Goal: Information Seeking & Learning: Learn about a topic

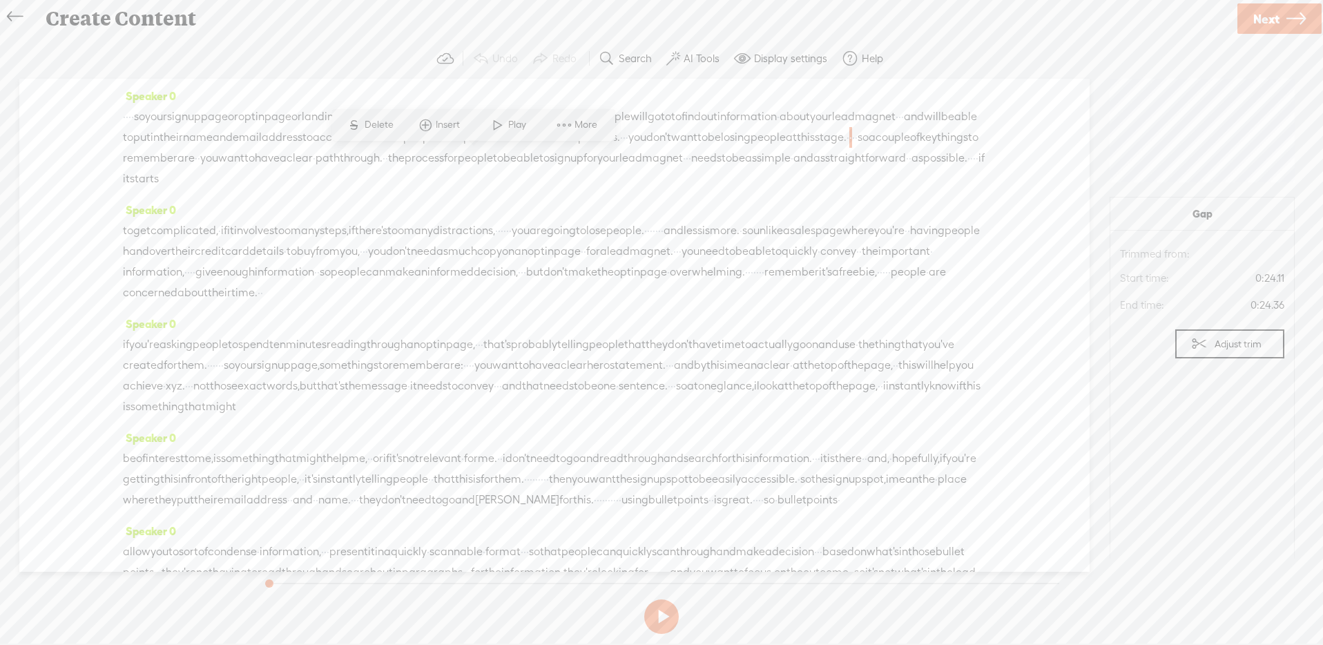
click at [818, 262] on span "·" at bounding box center [819, 251] width 3 height 21
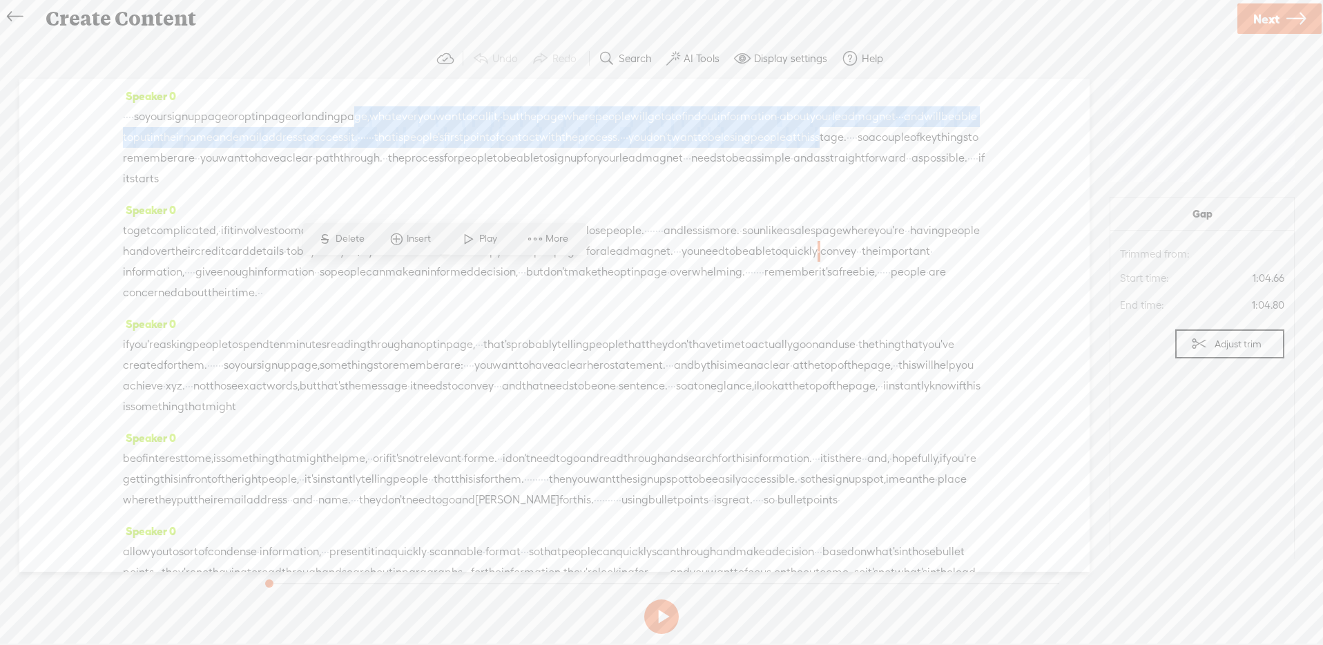
drag, startPoint x: 426, startPoint y: 120, endPoint x: 428, endPoint y: 157, distance: 36.7
click at [428, 157] on div "· · · · so your sign up page or opt in page or landing page, whatever you want …" at bounding box center [554, 147] width 863 height 83
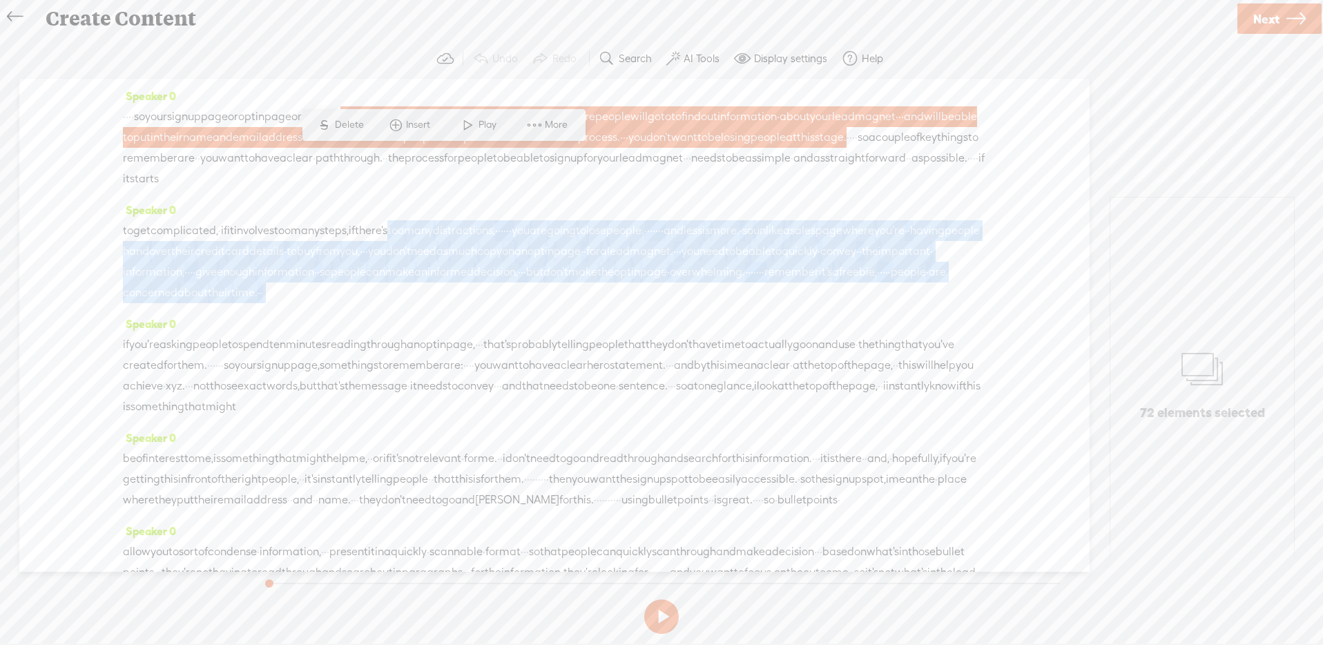
drag, startPoint x: 437, startPoint y: 231, endPoint x: 429, endPoint y: 305, distance: 75.1
click at [429, 303] on div "to get complicated, · if it involves too many steps, if there's too many distra…" at bounding box center [554, 261] width 863 height 83
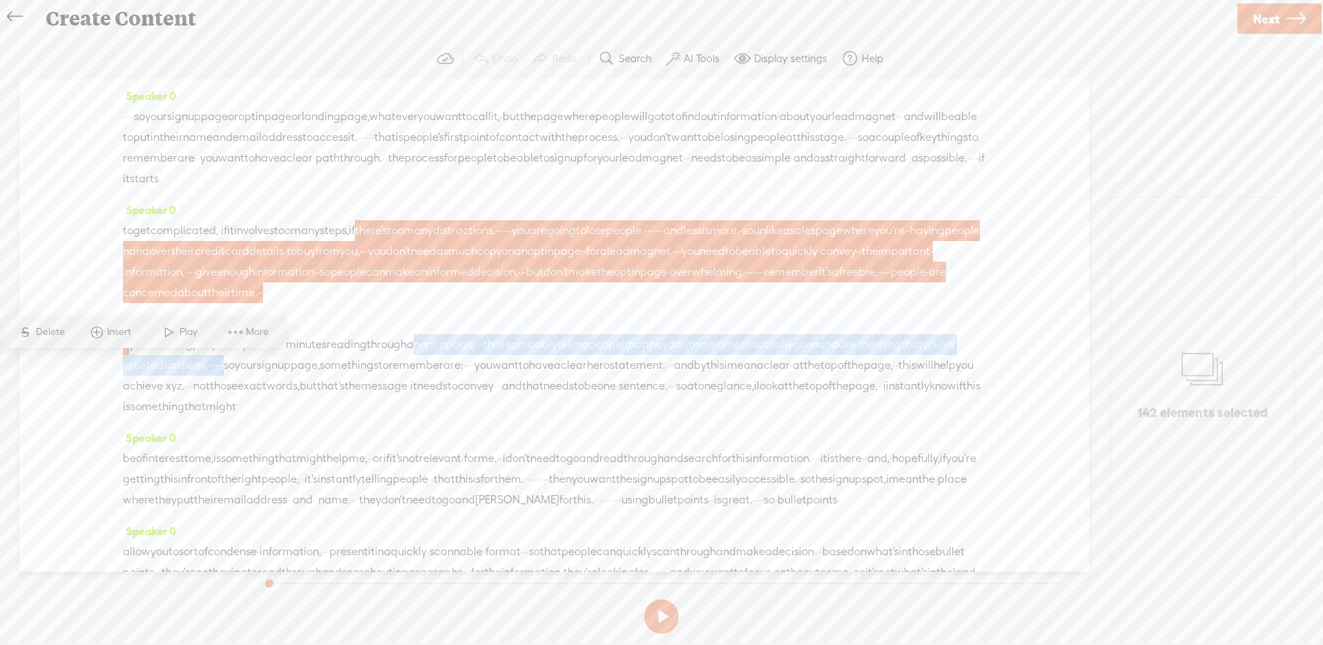
drag, startPoint x: 462, startPoint y: 359, endPoint x: 435, endPoint y: 394, distance: 44.3
click at [435, 394] on div "if you're asking people to spend ten minutes reading through an opt in page, · …" at bounding box center [554, 375] width 863 height 83
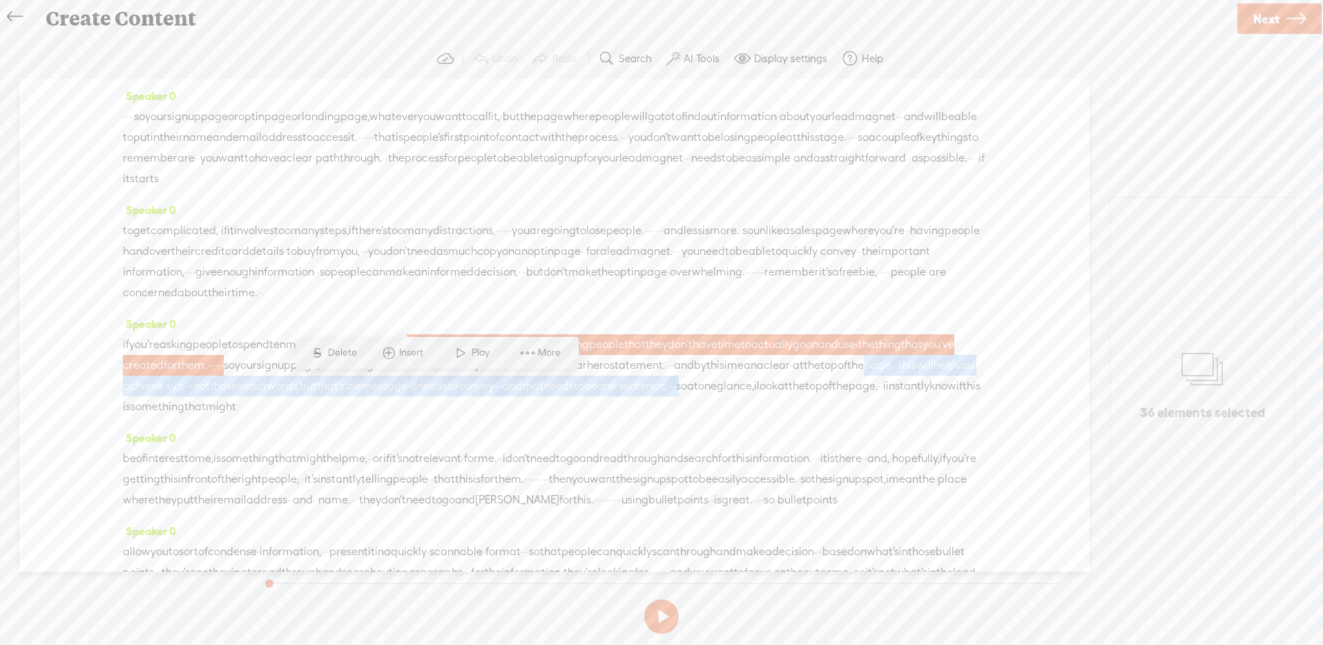
drag, startPoint x: 461, startPoint y: 405, endPoint x: 535, endPoint y: 423, distance: 75.2
click at [481, 417] on div "if you're asking people to spend ten minutes reading through an opt in page, · …" at bounding box center [554, 375] width 863 height 83
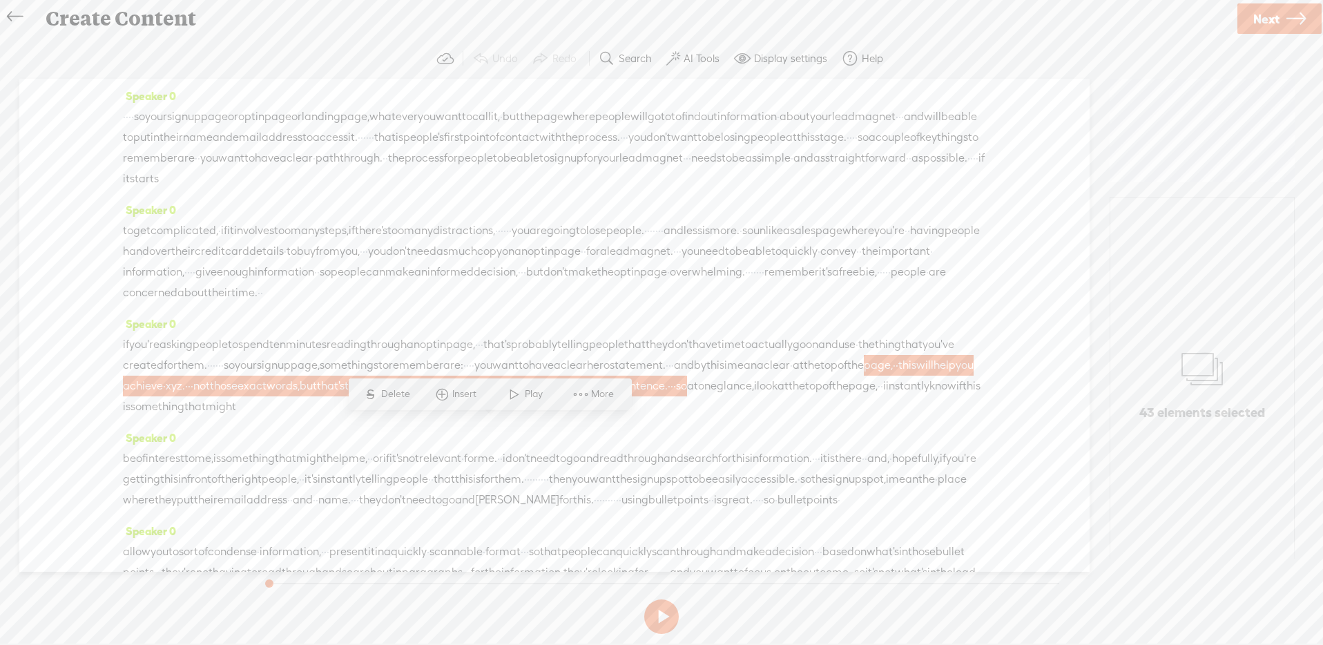
click at [671, 396] on span "·" at bounding box center [672, 386] width 3 height 21
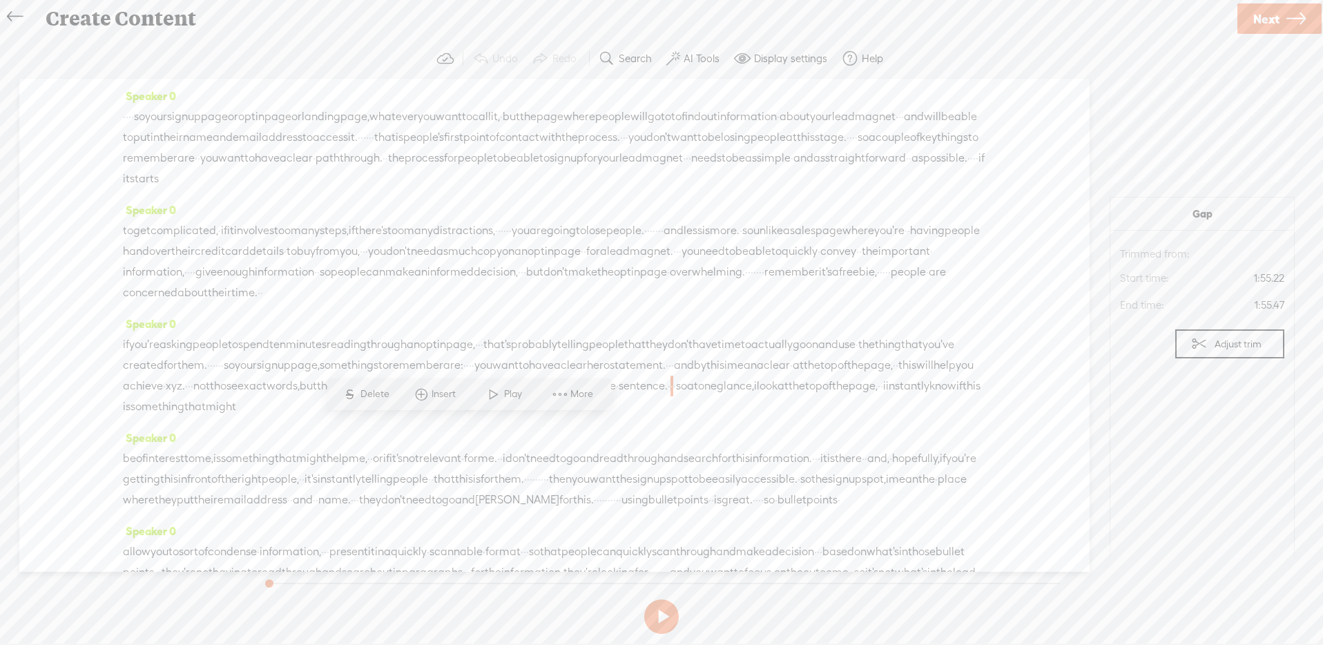
drag, startPoint x: 545, startPoint y: 359, endPoint x: 248, endPoint y: 424, distance: 304.0
click at [248, 417] on div "if you're asking people to spend ten minutes reading through an opt in page, · …" at bounding box center [554, 375] width 863 height 83
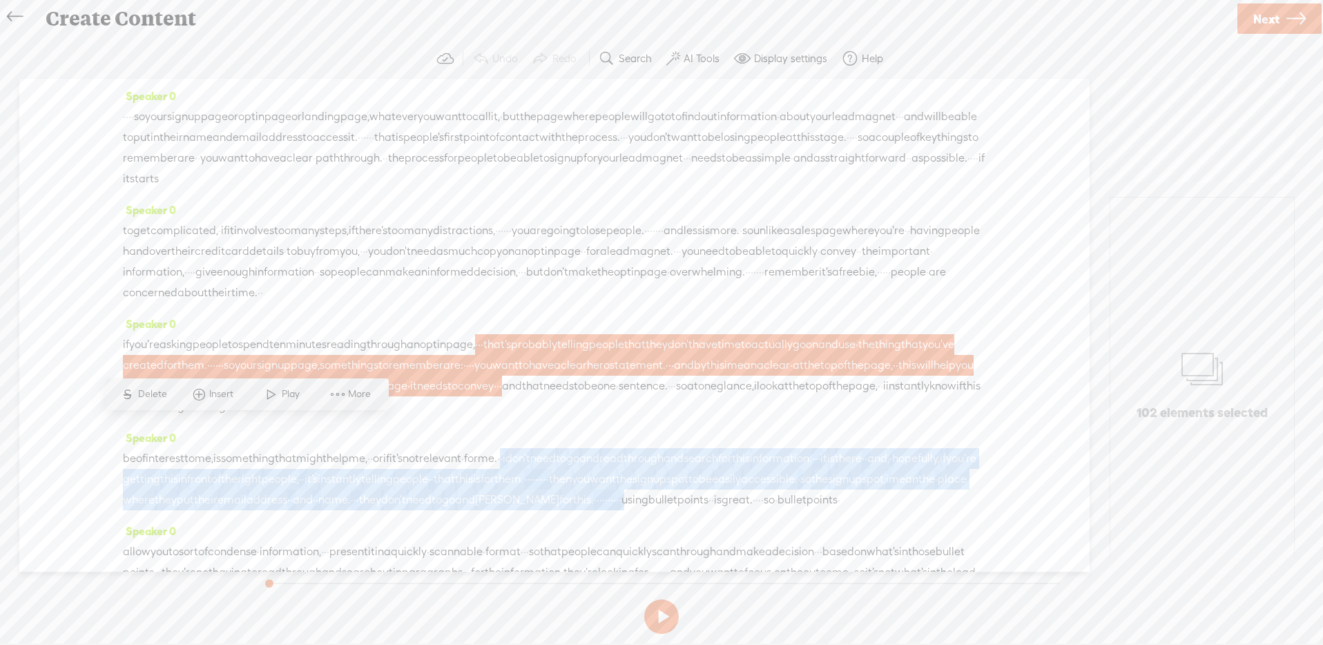
drag, startPoint x: 604, startPoint y: 500, endPoint x: 424, endPoint y: 557, distance: 188.3
click at [424, 510] on div "be of interest to me, is something that might help me, · · or if it's not relev…" at bounding box center [554, 479] width 863 height 62
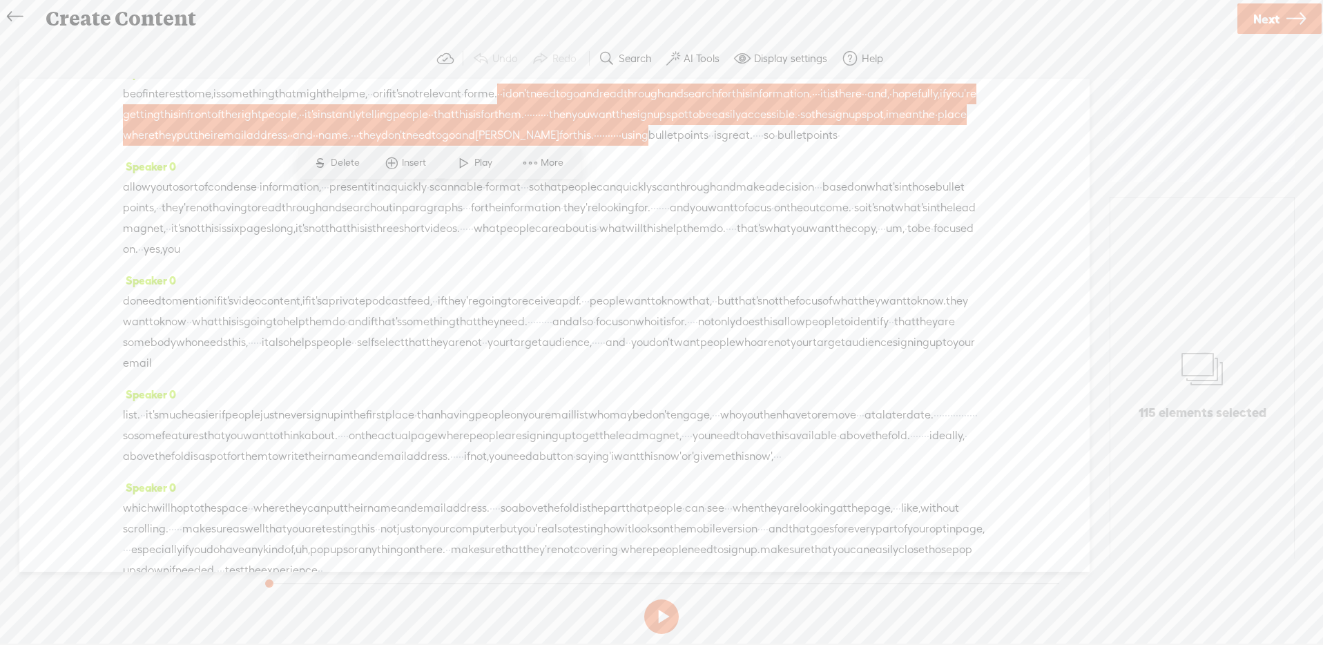
scroll to position [366, 0]
drag, startPoint x: 508, startPoint y: 363, endPoint x: 276, endPoint y: 409, distance: 236.0
click at [276, 372] on div "do need to mention if it's video content, if it's a private podcast feed, · · i…" at bounding box center [554, 330] width 863 height 83
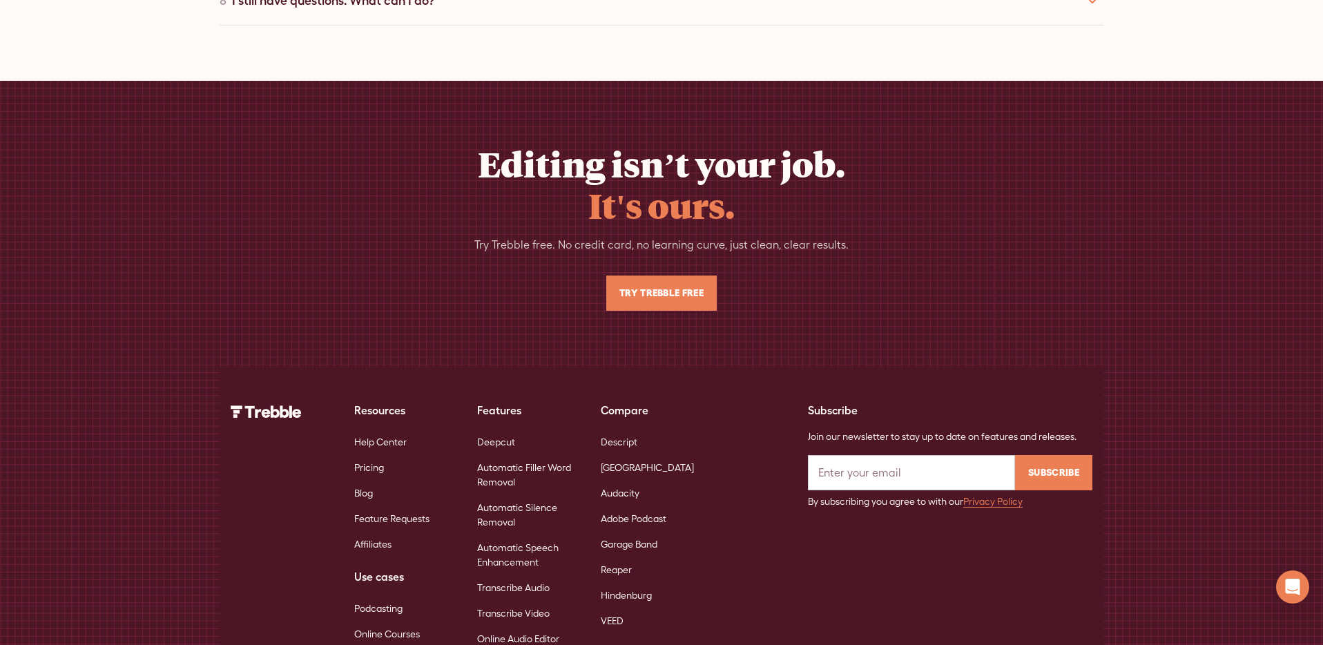
scroll to position [6092, 0]
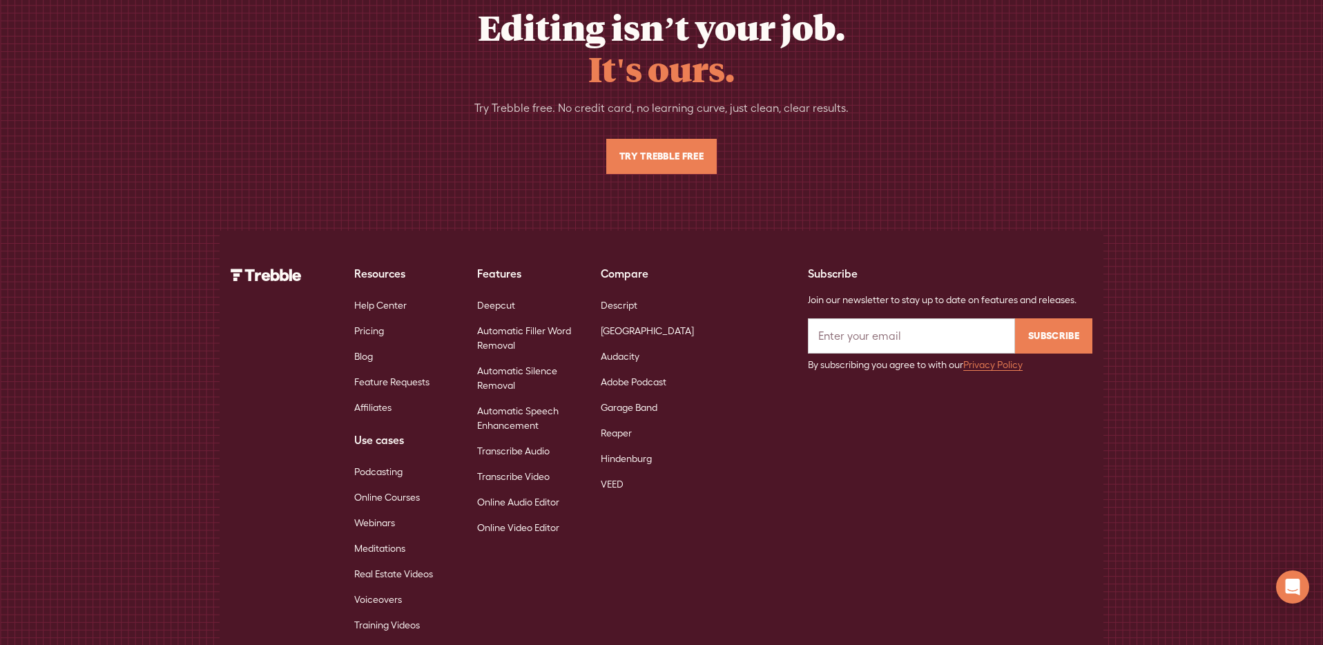
click at [387, 485] on link "Online Courses" at bounding box center [387, 498] width 66 height 26
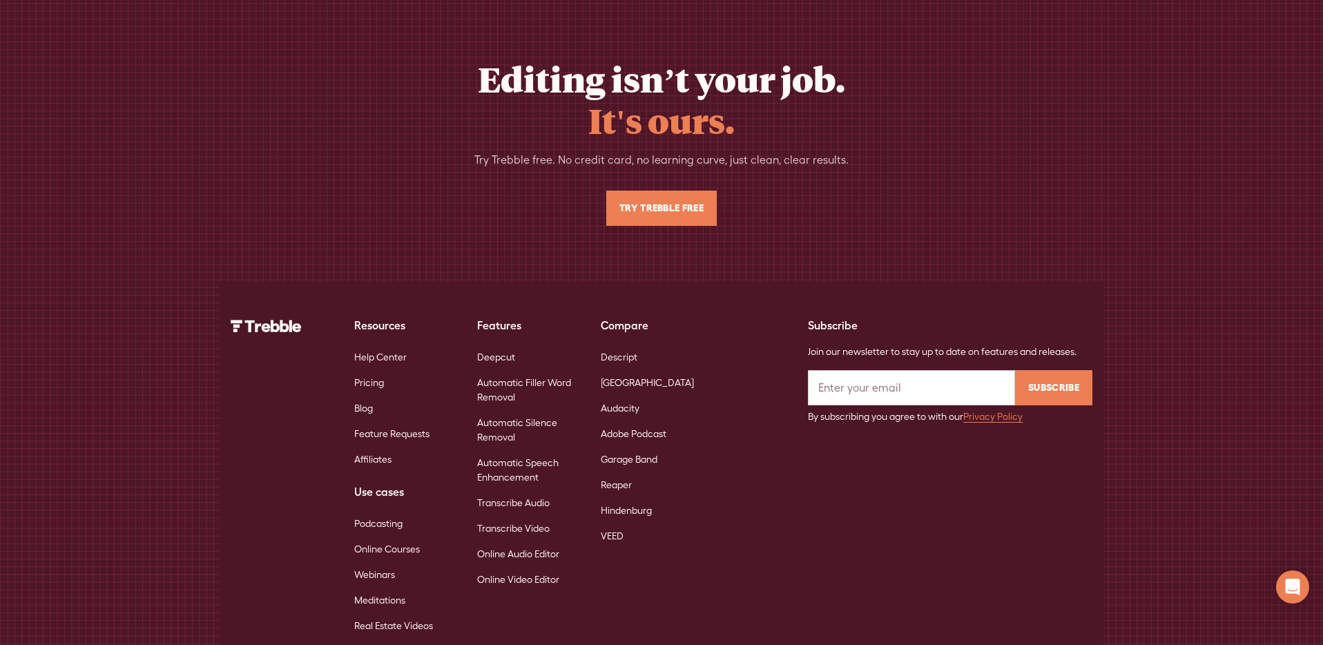
scroll to position [4789, 0]
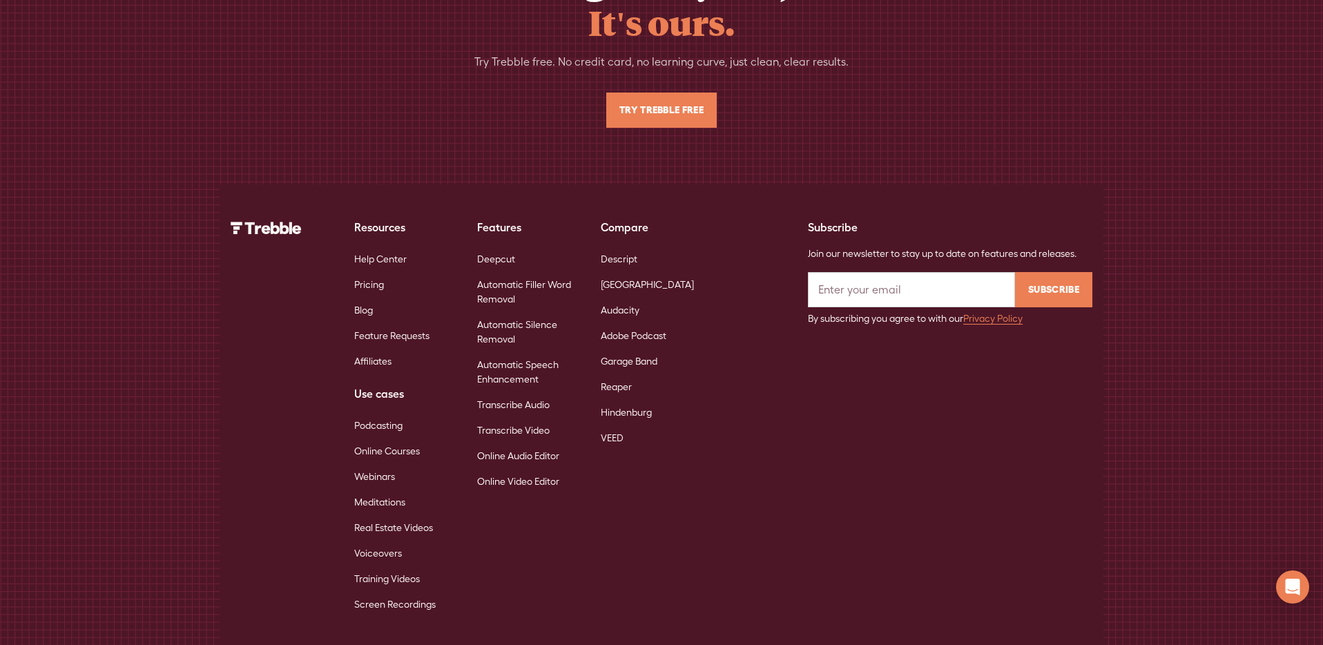
click at [495, 272] on link "Automatic Filler Word Removal" at bounding box center [528, 292] width 102 height 40
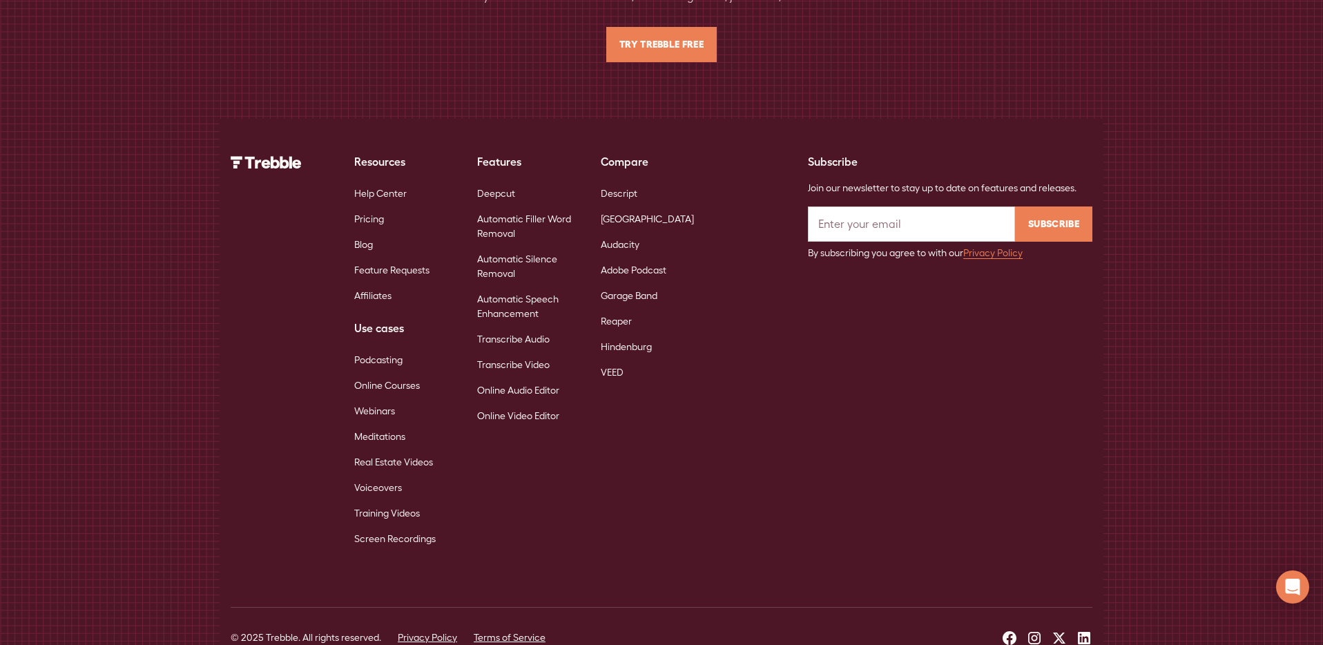
scroll to position [5330, 0]
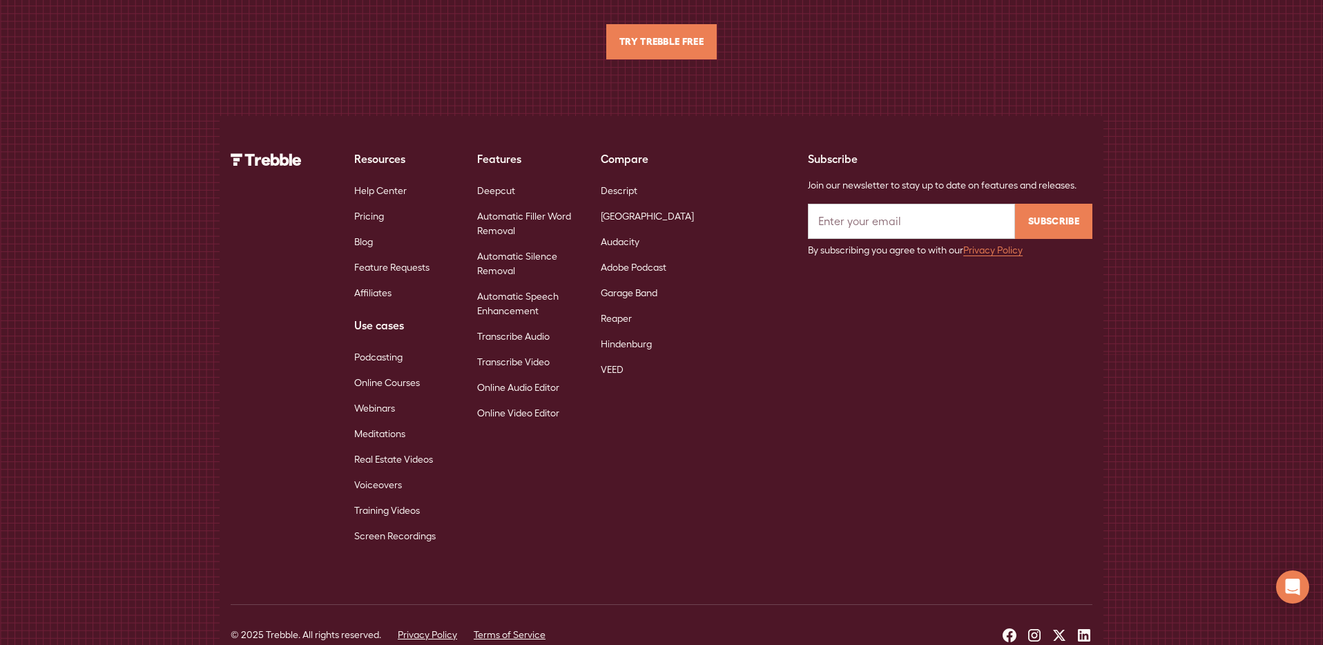
click at [516, 284] on link "Automatic Speech Enhancement" at bounding box center [528, 304] width 102 height 40
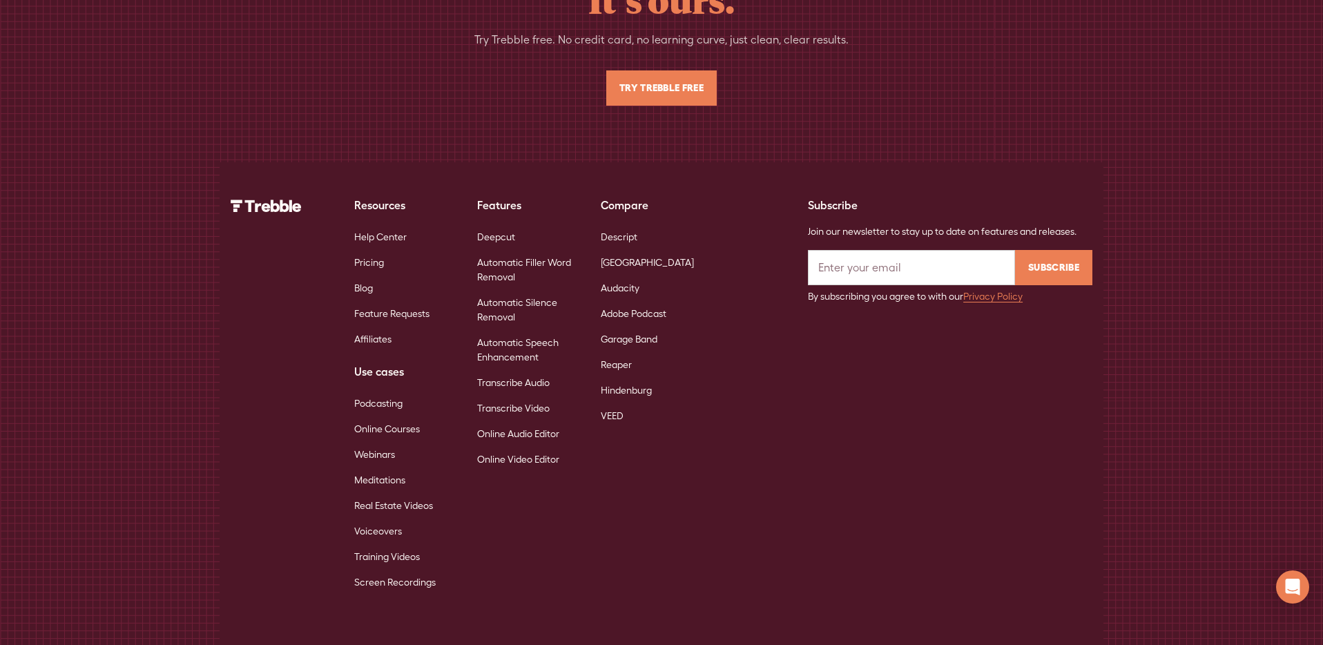
scroll to position [5330, 0]
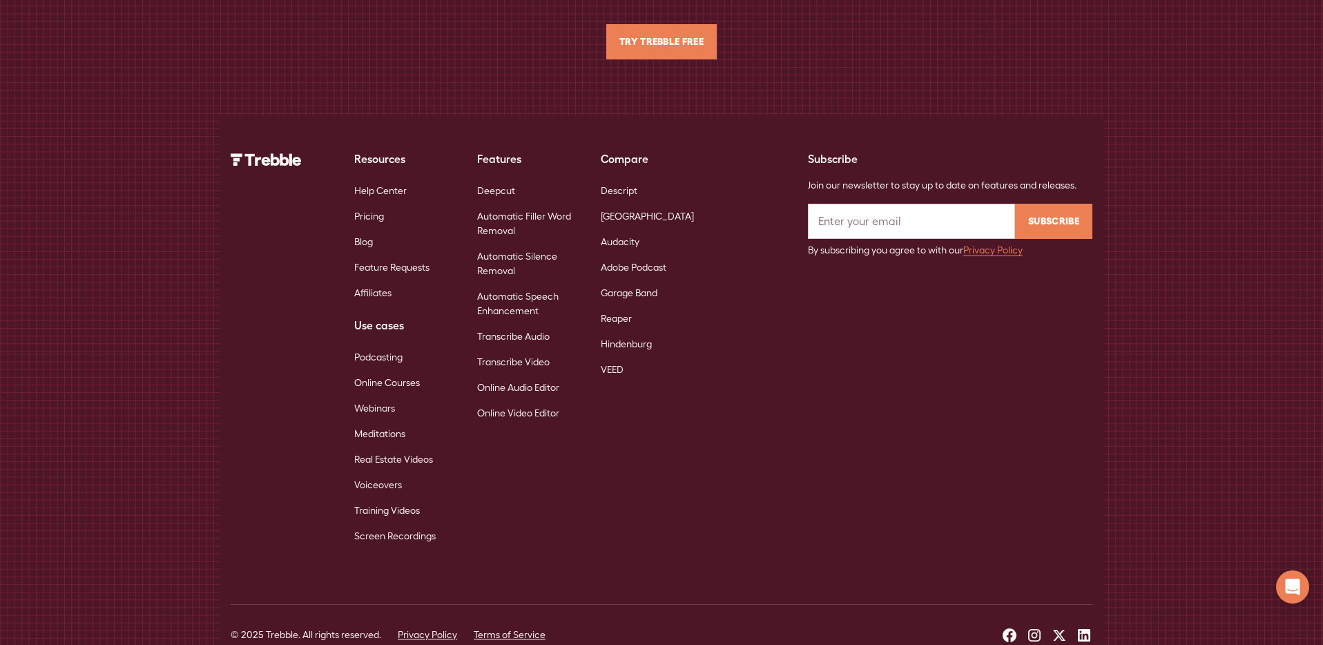
click at [537, 349] on link "Transcribe Video" at bounding box center [513, 362] width 73 height 26
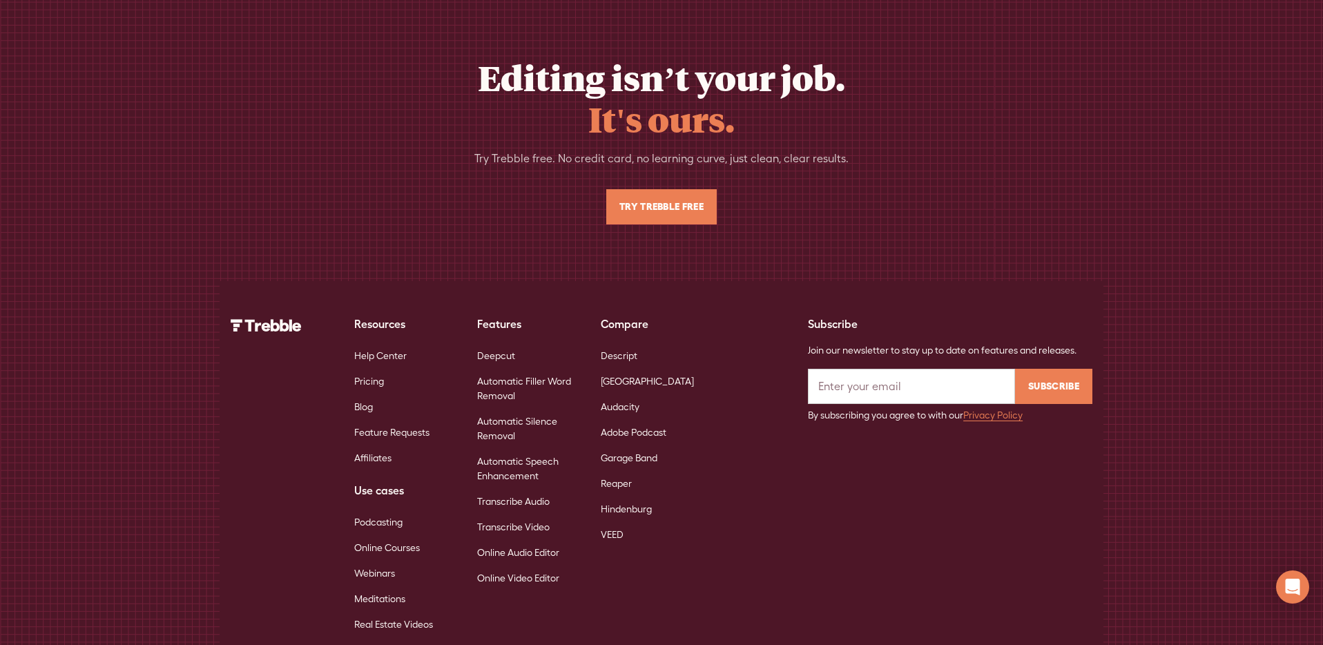
scroll to position [6092, 0]
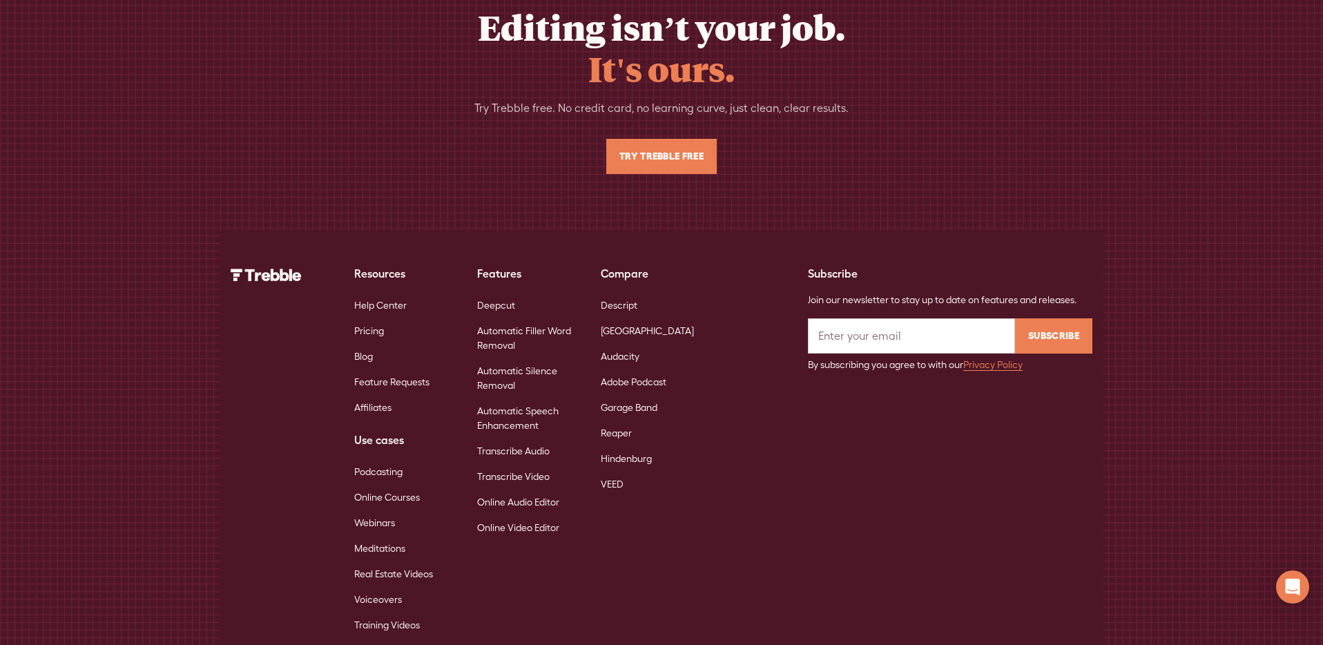
click at [550, 490] on link "Online Audio Editor" at bounding box center [518, 503] width 82 height 26
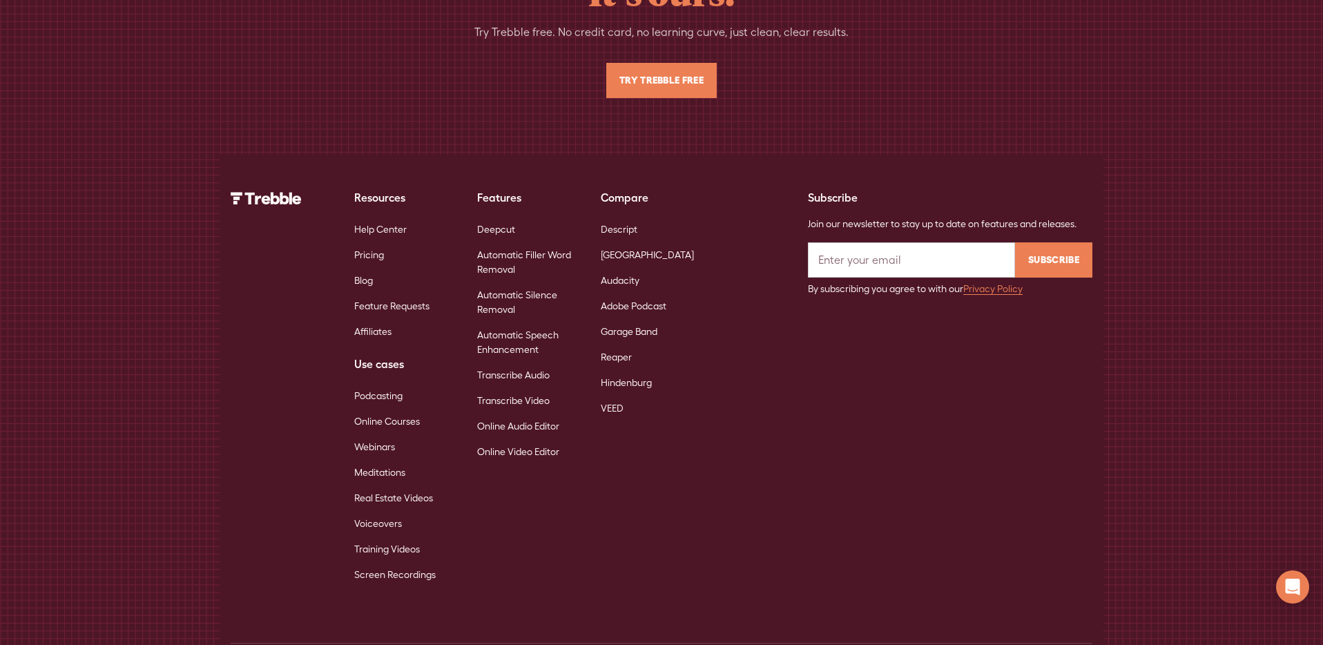
scroll to position [6179, 0]
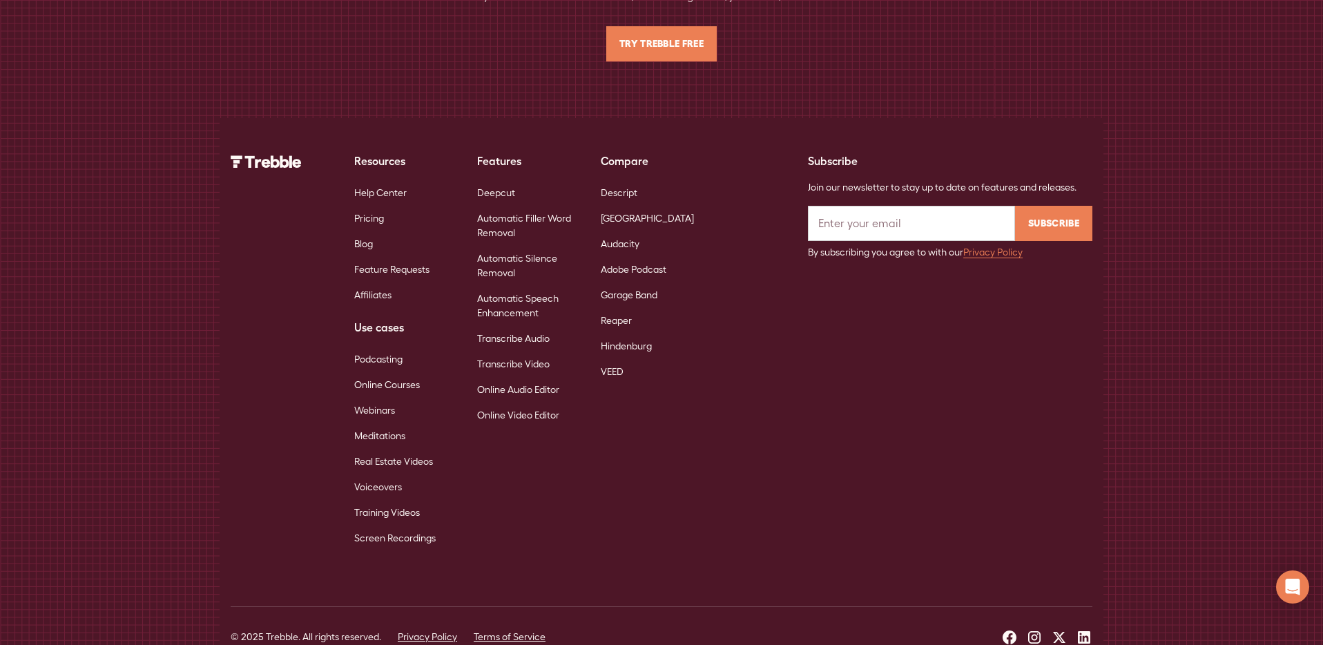
click at [404, 372] on link "Online Courses" at bounding box center [387, 385] width 66 height 26
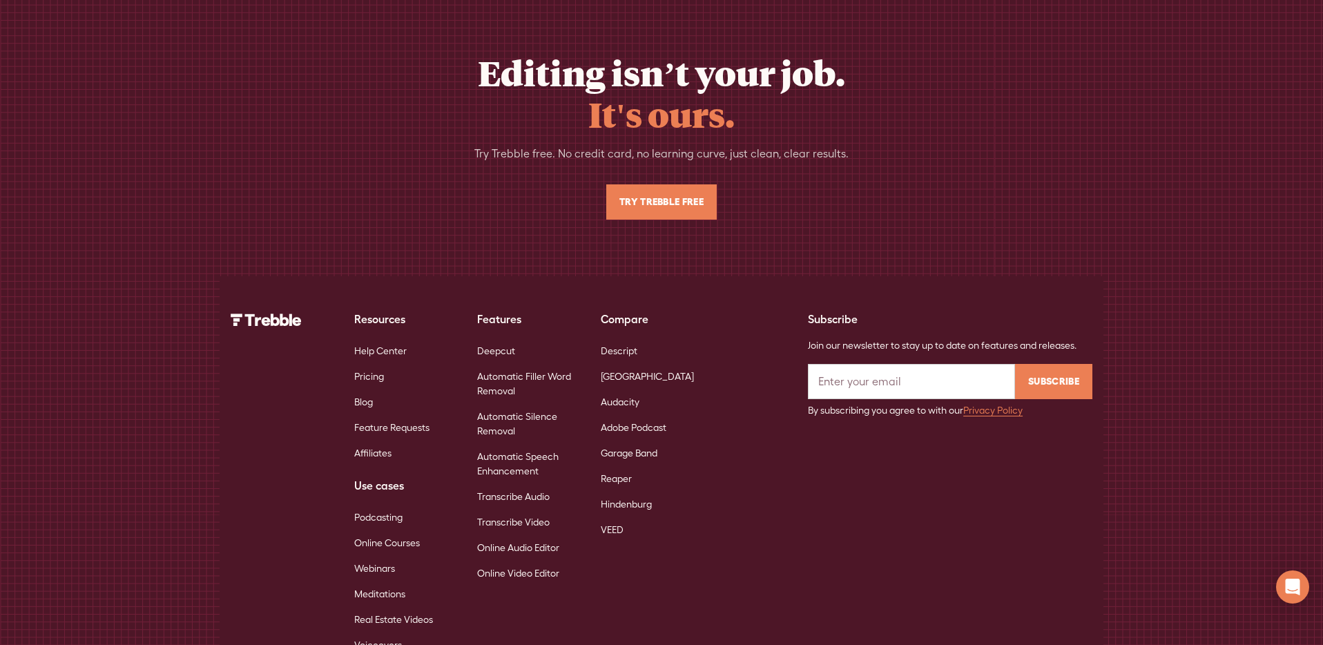
scroll to position [4789, 0]
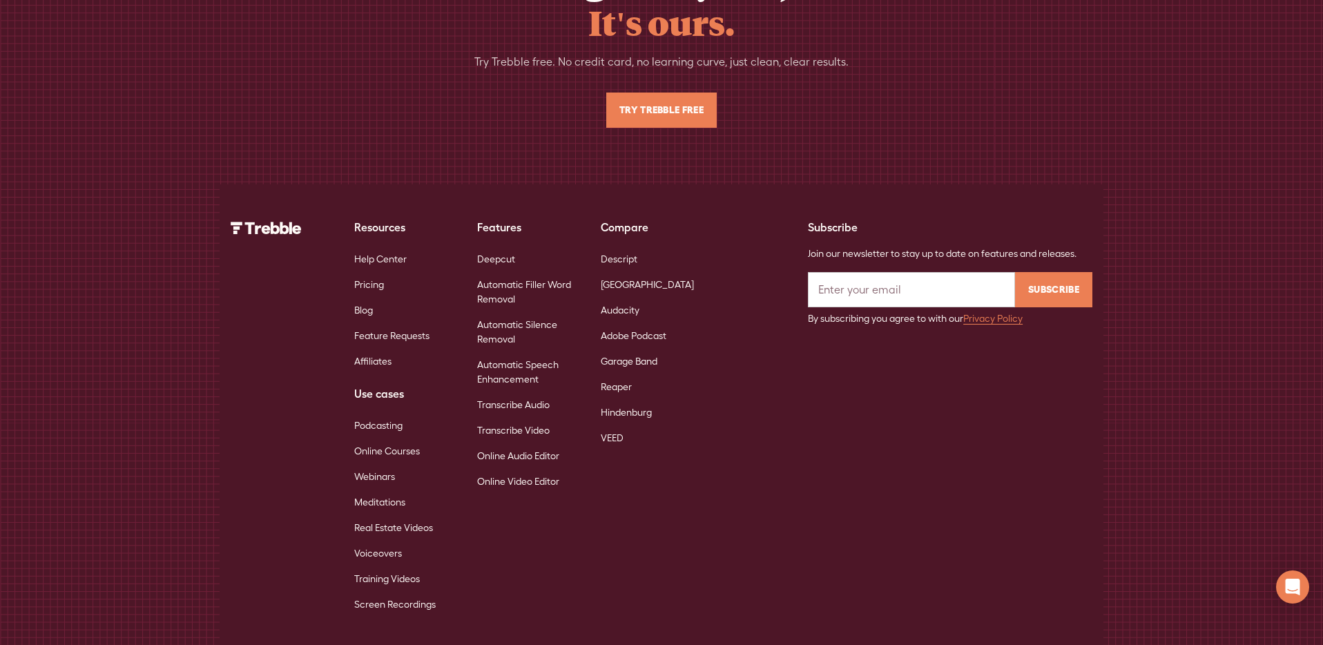
click at [405, 566] on link "Training Videos" at bounding box center [387, 579] width 66 height 26
